Goal: Transaction & Acquisition: Purchase product/service

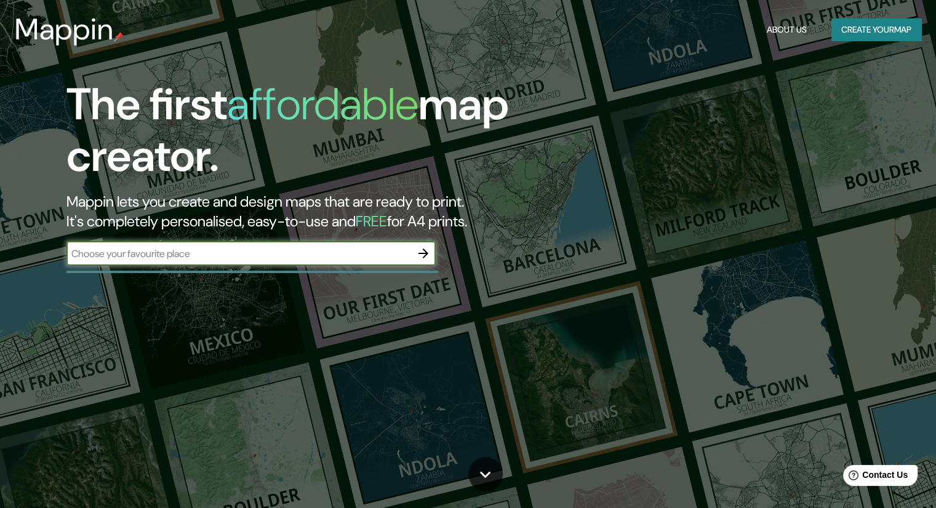
click at [254, 264] on div "​" at bounding box center [250, 253] width 369 height 25
type input "F"
click at [186, 289] on div "The first affordable map creator. Mappin lets you create and design maps that a…" at bounding box center [468, 254] width 936 height 508
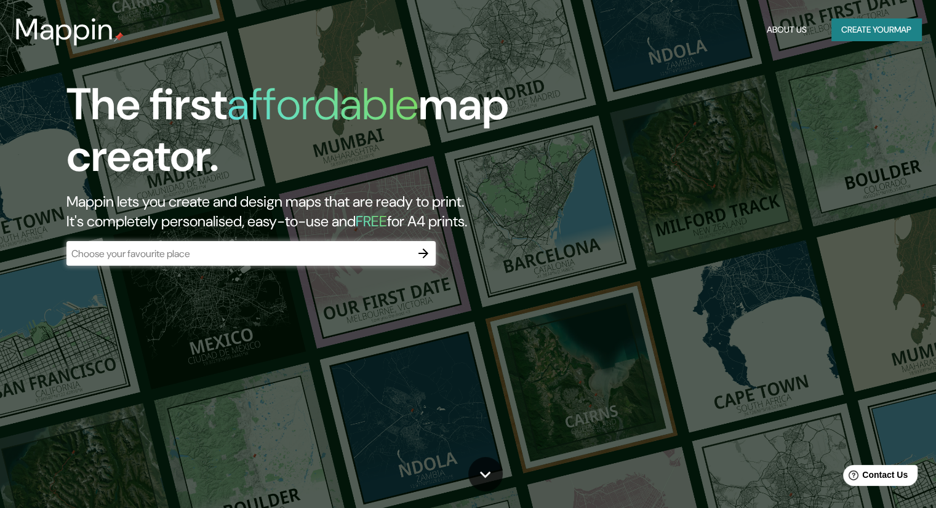
click at [218, 261] on div "​" at bounding box center [250, 253] width 369 height 25
click at [421, 251] on icon "button" at bounding box center [423, 253] width 15 height 15
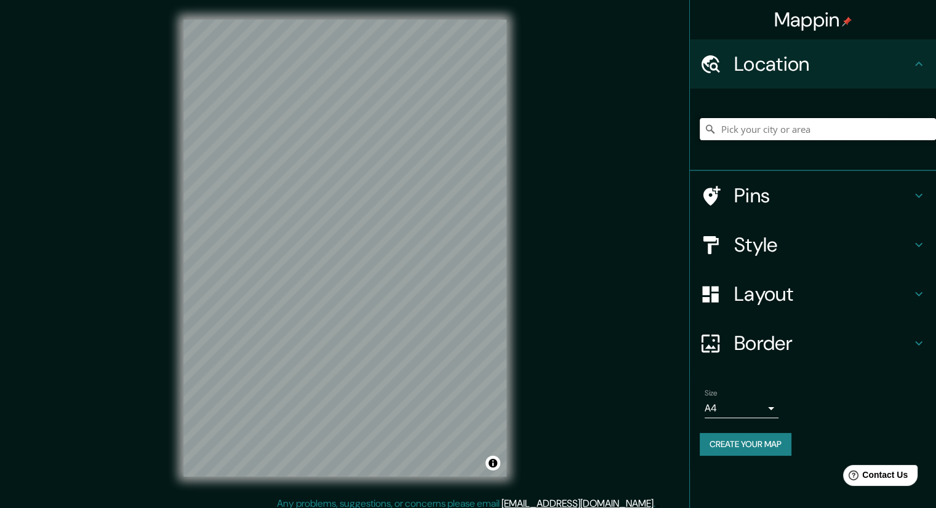
click at [754, 127] on input "Pick your city or area" at bounding box center [817, 129] width 236 height 22
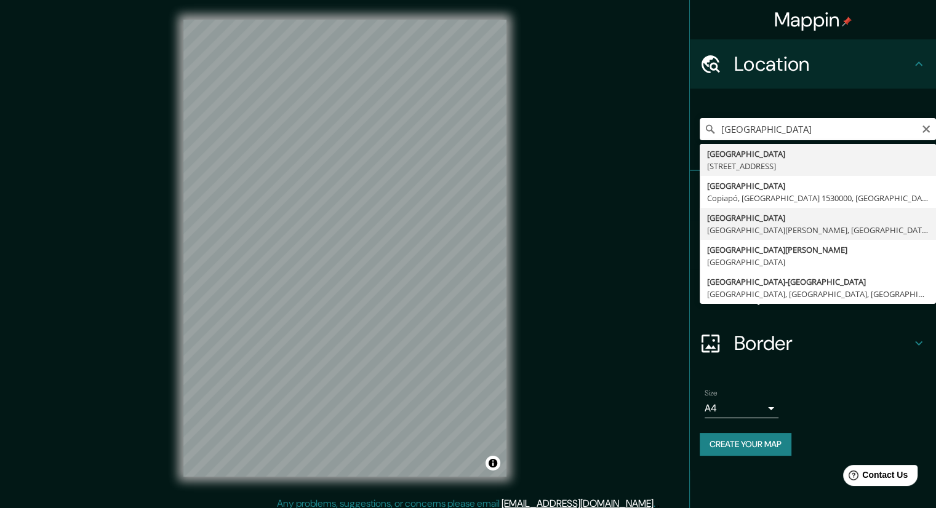
type input "[GEOGRAPHIC_DATA], [GEOGRAPHIC_DATA][PERSON_NAME], [GEOGRAPHIC_DATA]"
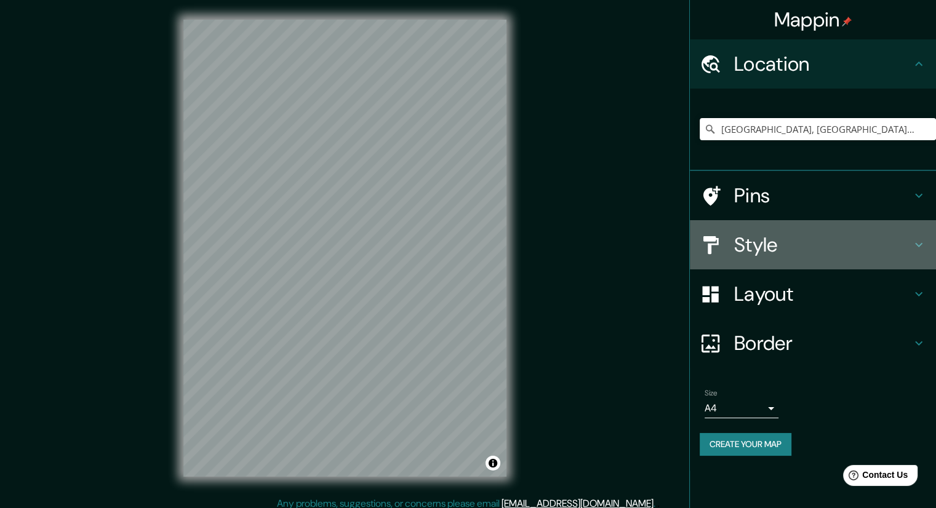
click at [833, 244] on h4 "Style" at bounding box center [822, 245] width 177 height 25
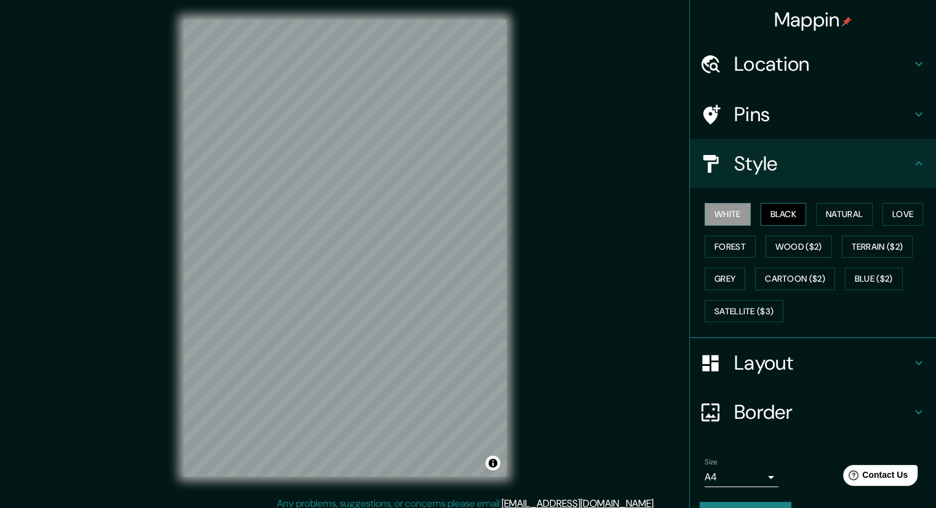
click at [783, 214] on button "Black" at bounding box center [783, 214] width 46 height 23
click at [827, 213] on button "Natural" at bounding box center [844, 214] width 57 height 23
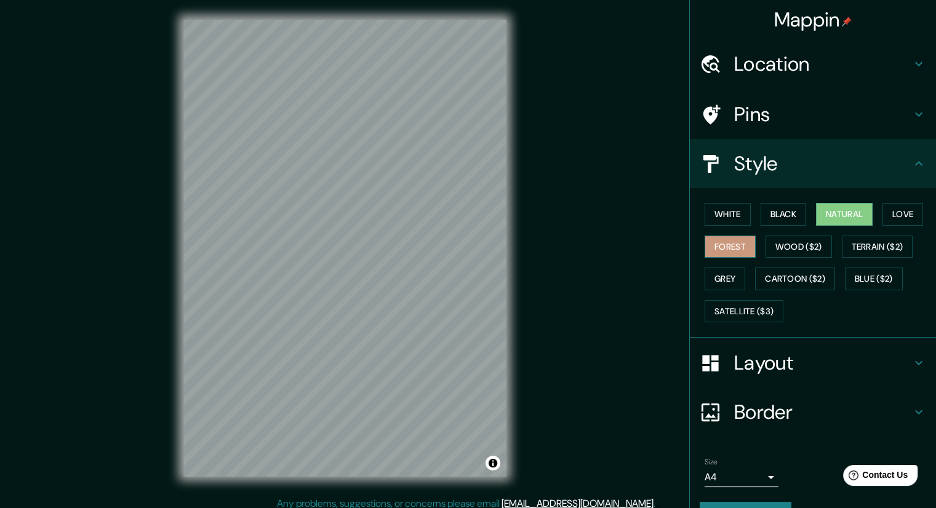
click at [713, 244] on button "Forest" at bounding box center [729, 247] width 51 height 23
click at [787, 212] on button "Black" at bounding box center [783, 214] width 46 height 23
click at [827, 207] on button "Natural" at bounding box center [844, 214] width 57 height 23
click at [716, 274] on button "Grey" at bounding box center [724, 279] width 41 height 23
click at [844, 212] on button "Natural" at bounding box center [844, 214] width 57 height 23
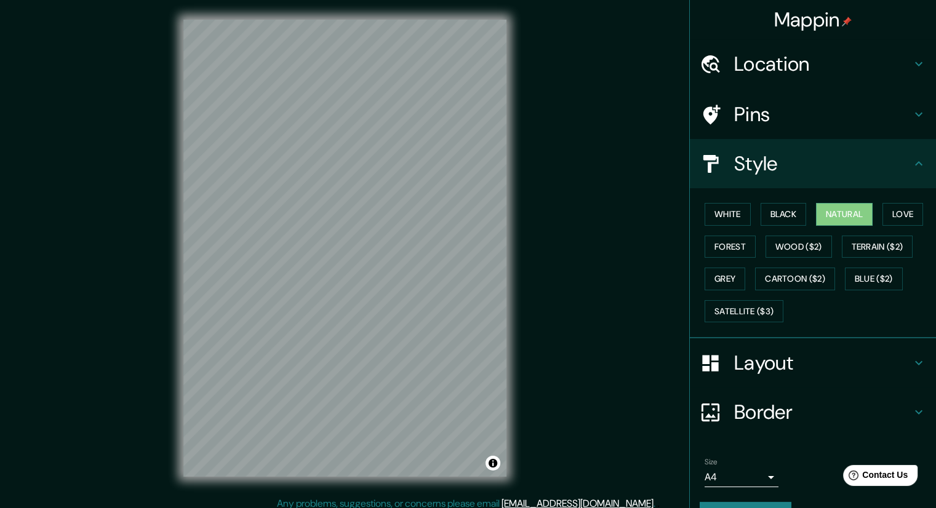
click at [800, 358] on h4 "Layout" at bounding box center [822, 363] width 177 height 25
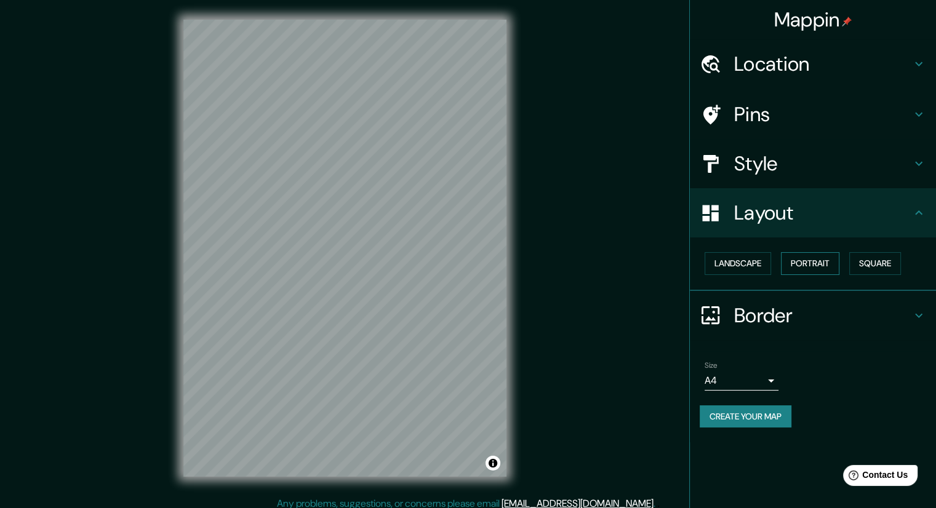
click at [817, 262] on button "Portrait" at bounding box center [810, 263] width 58 height 23
click at [864, 264] on button "Square" at bounding box center [875, 263] width 52 height 23
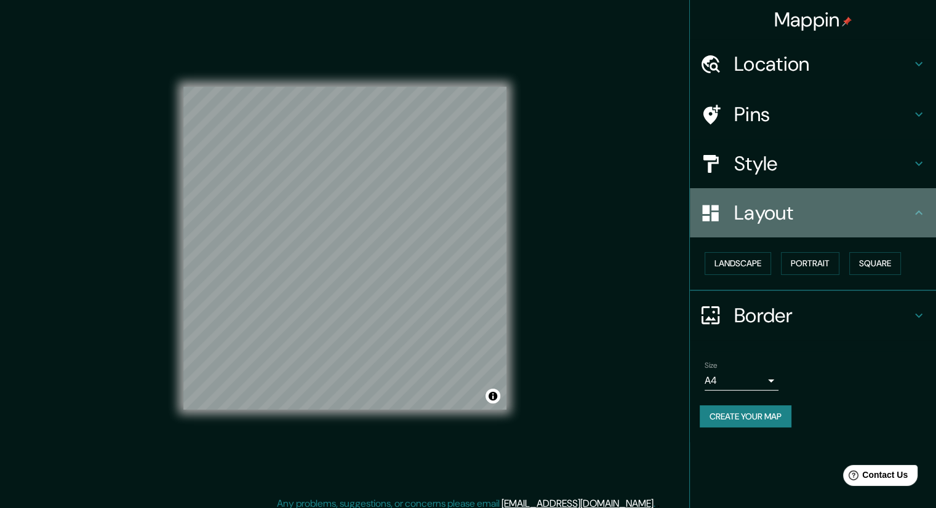
drag, startPoint x: 885, startPoint y: 210, endPoint x: 864, endPoint y: 234, distance: 32.3
click at [884, 210] on h4 "Layout" at bounding box center [822, 213] width 177 height 25
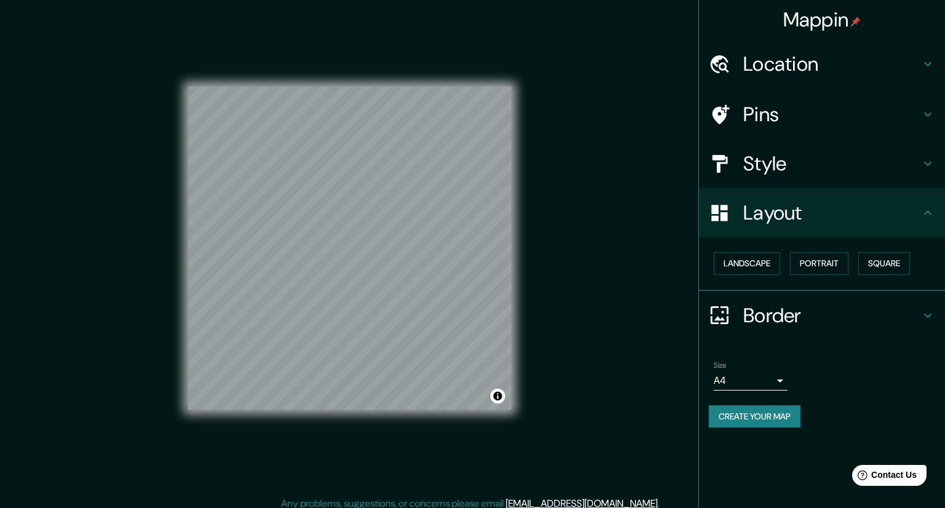
click at [760, 373] on body "Mappin Location Florencia, Ciudad metropolitana de Florencia, Italia Pins Style…" at bounding box center [472, 254] width 945 height 508
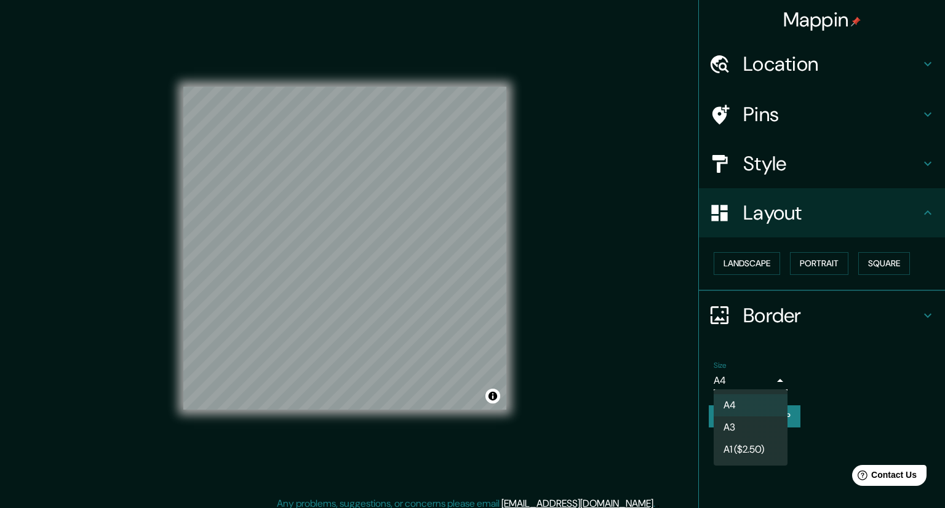
click at [760, 373] on div at bounding box center [472, 254] width 945 height 508
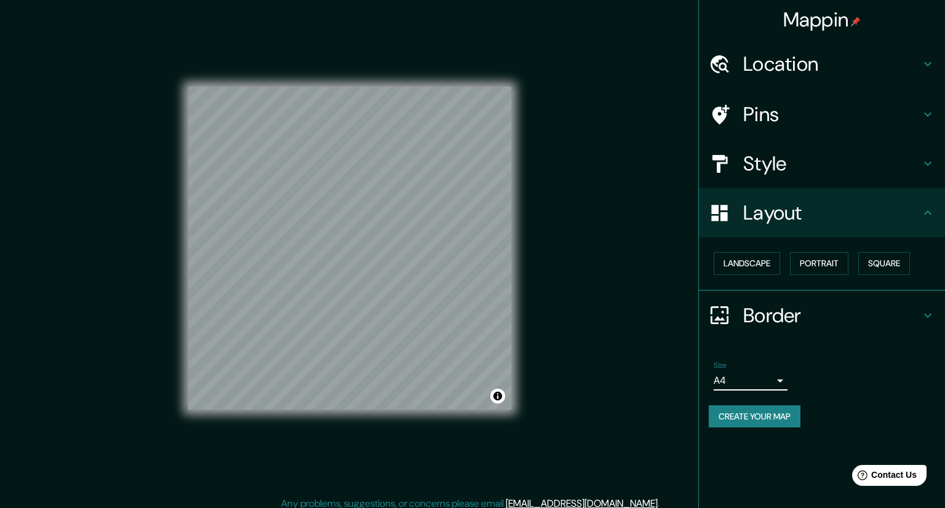
click at [755, 378] on body "Mappin Location Florencia, Ciudad metropolitana de Florencia, Italia Pins Style…" at bounding box center [472, 254] width 945 height 508
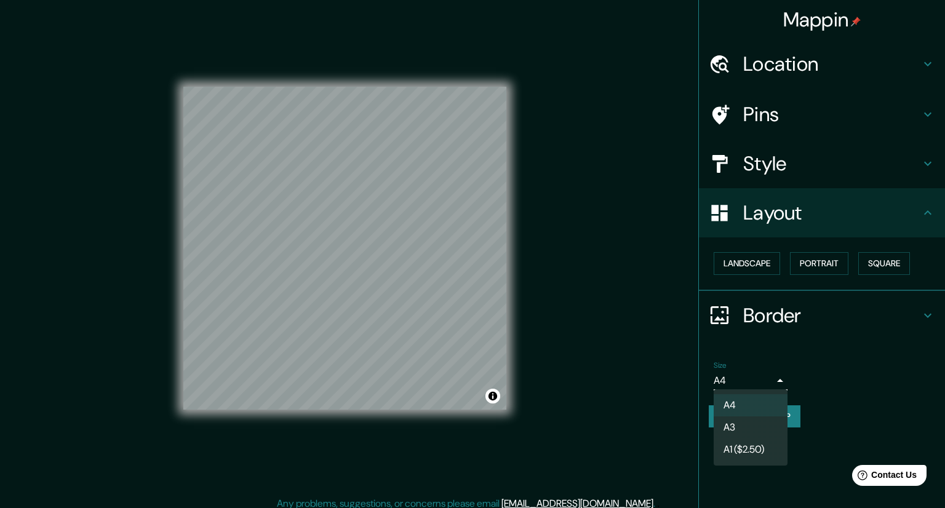
click at [755, 378] on div at bounding box center [472, 254] width 945 height 508
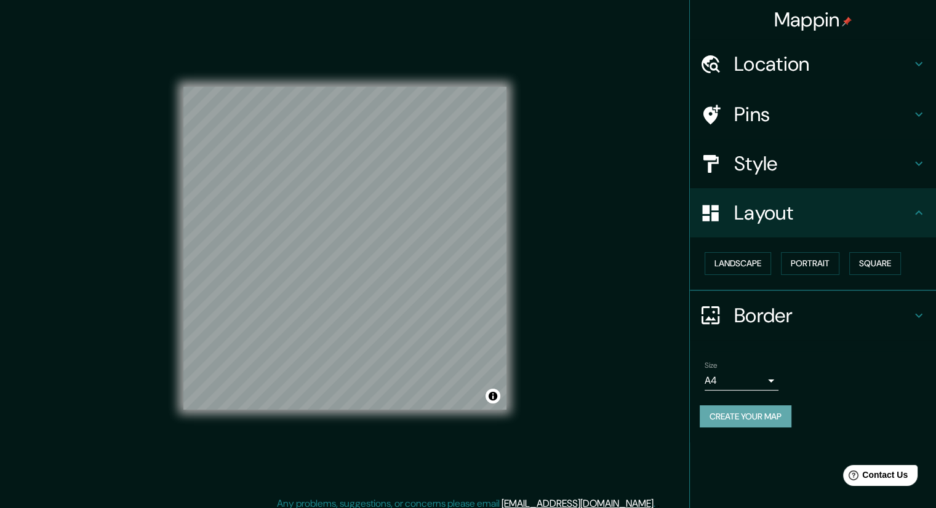
click at [739, 413] on button "Create your map" at bounding box center [745, 416] width 92 height 23
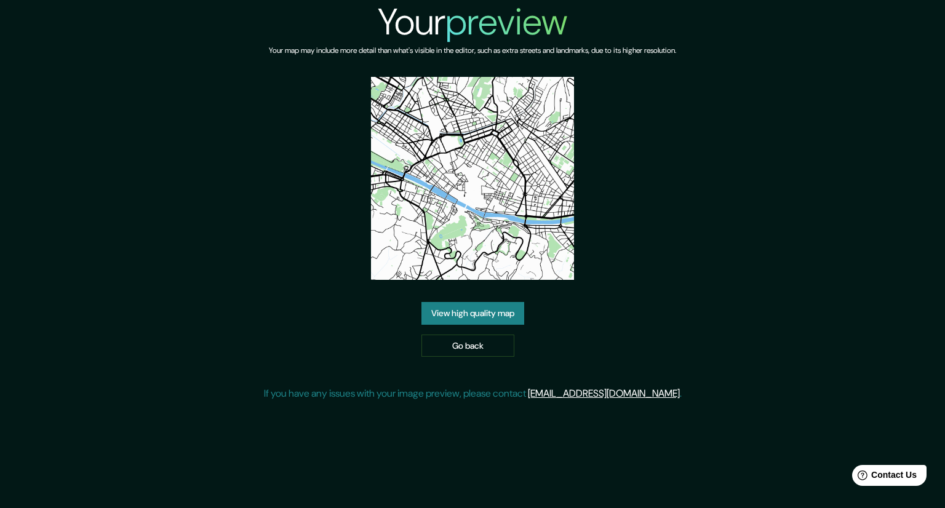
click at [471, 306] on link "View high quality map" at bounding box center [472, 313] width 103 height 23
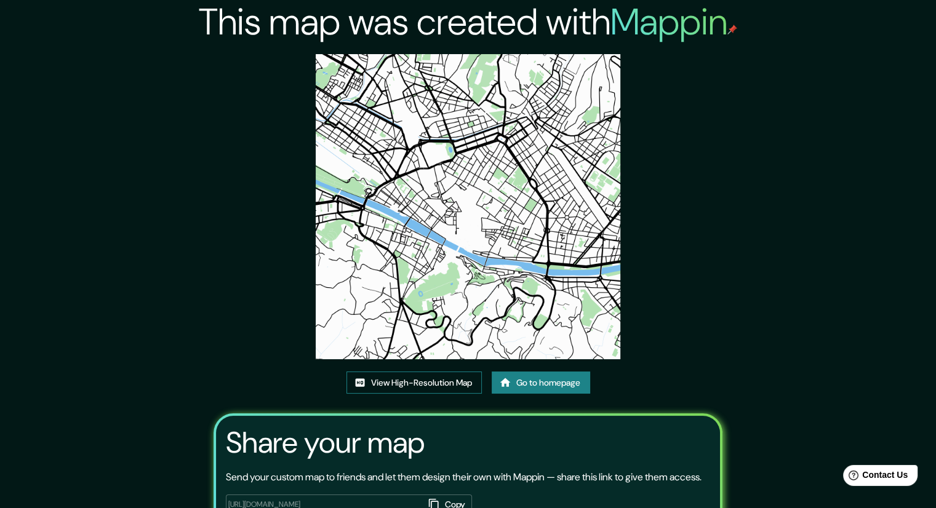
click at [431, 387] on link "View High-Resolution Map" at bounding box center [413, 383] width 135 height 23
